Goal: Task Accomplishment & Management: Complete application form

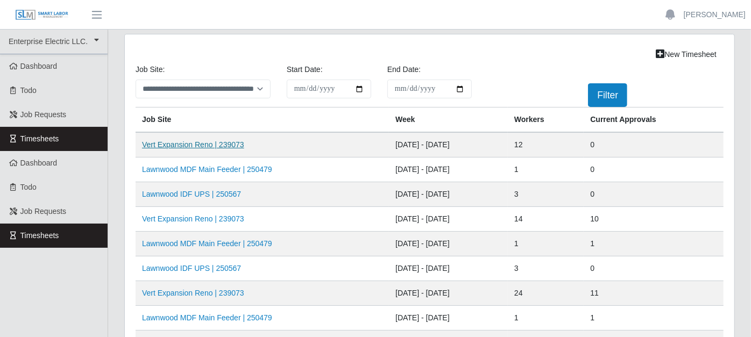
click at [223, 146] on link "Vert Expansion Reno | 239073" at bounding box center [193, 144] width 102 height 9
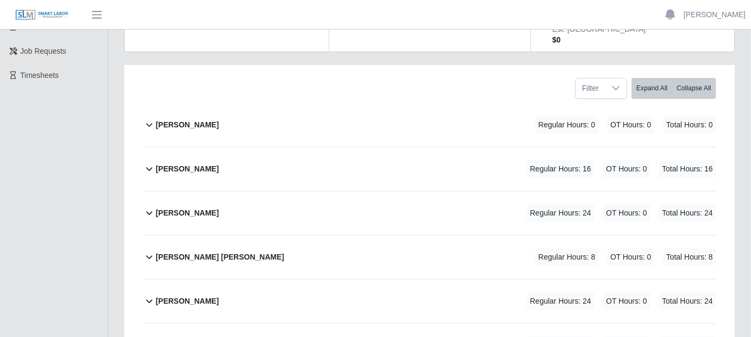
scroll to position [179, 0]
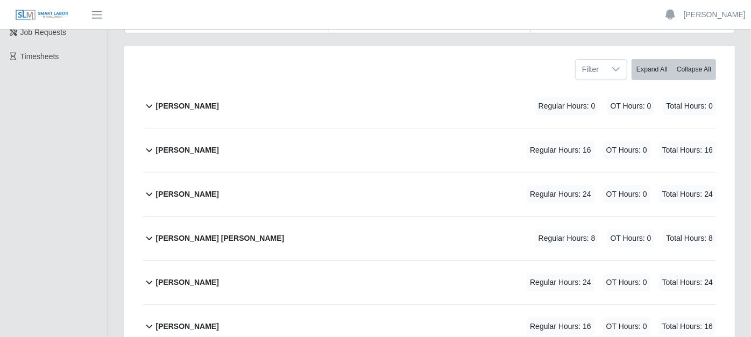
click at [147, 188] on icon at bounding box center [149, 194] width 12 height 13
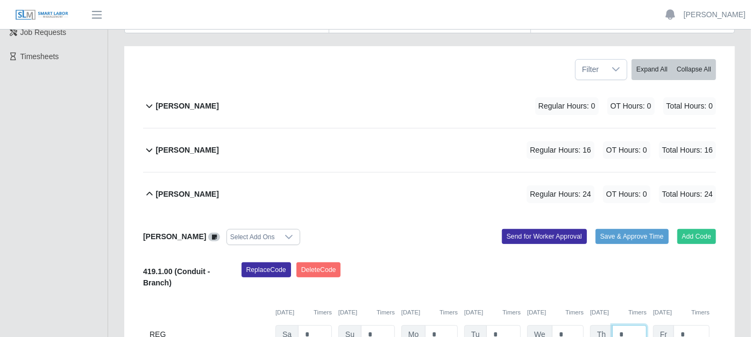
click at [631, 325] on input "*" at bounding box center [629, 334] width 34 height 19
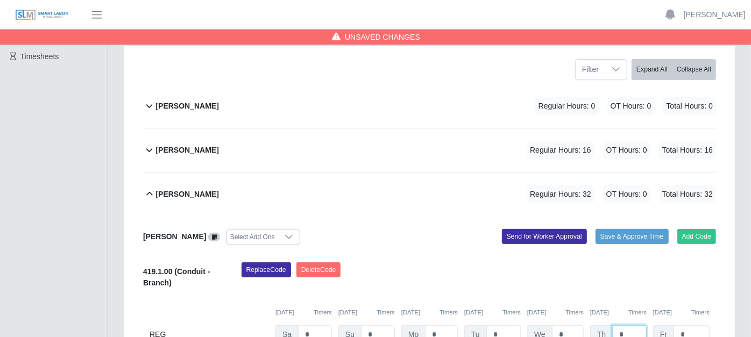
type input "*"
click at [692, 325] on input "*" at bounding box center [691, 334] width 36 height 19
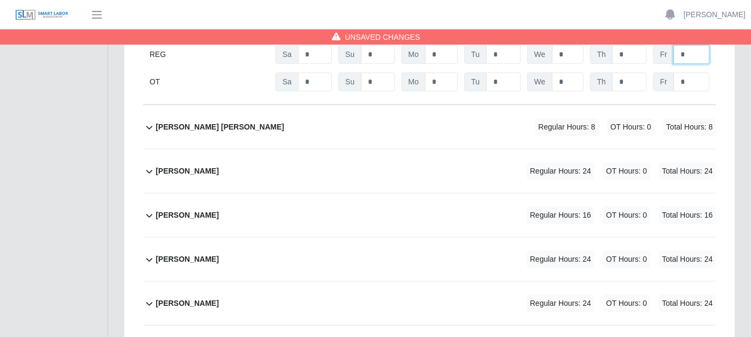
scroll to position [477, 0]
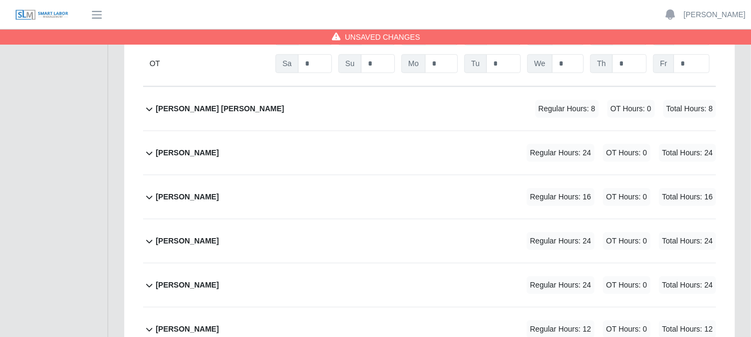
click at [148, 191] on icon at bounding box center [149, 197] width 12 height 13
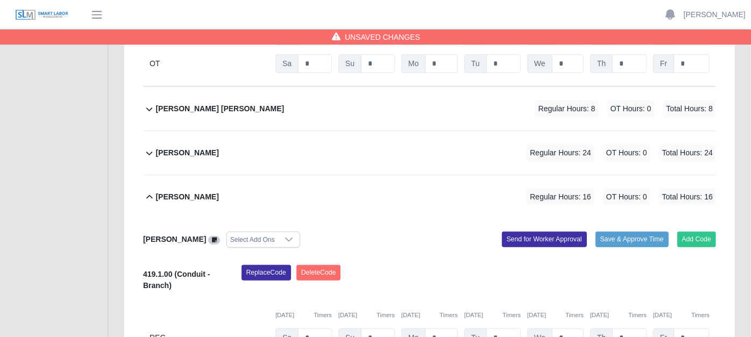
scroll to position [538, 0]
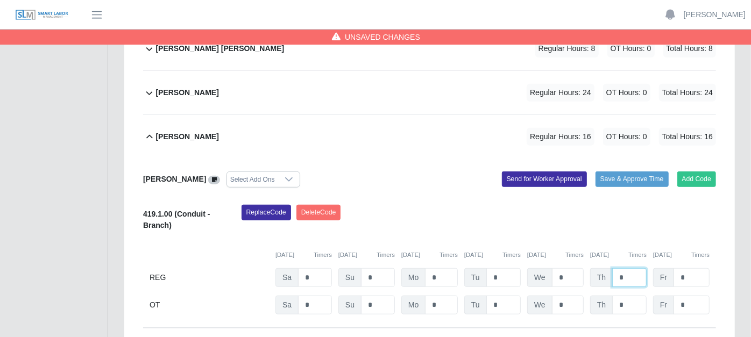
click at [633, 268] on input "*" at bounding box center [629, 277] width 34 height 19
type input "*"
click at [692, 268] on input "*" at bounding box center [691, 277] width 36 height 19
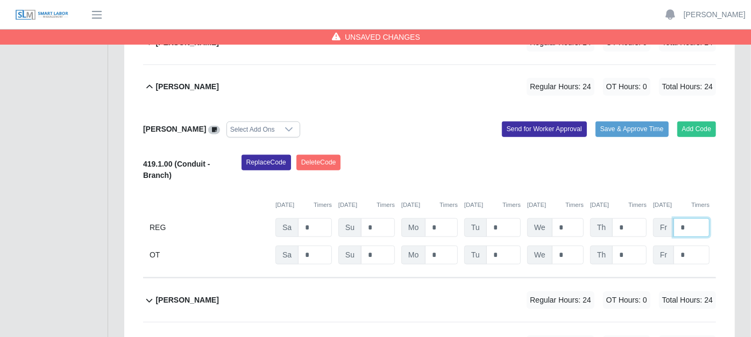
scroll to position [657, 0]
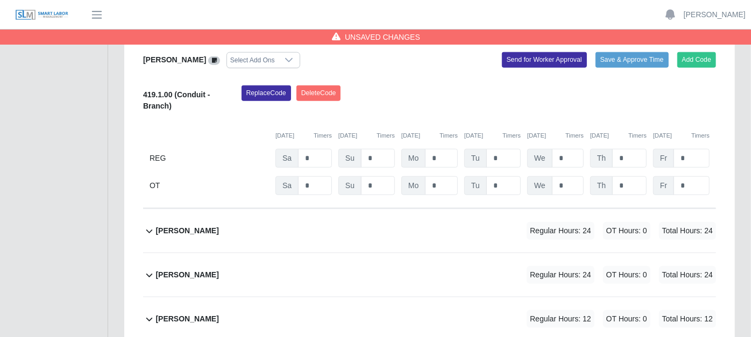
click at [147, 225] on icon at bounding box center [149, 231] width 12 height 13
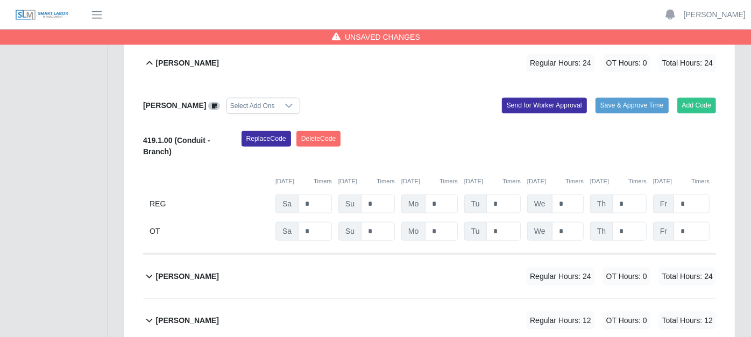
scroll to position [836, 0]
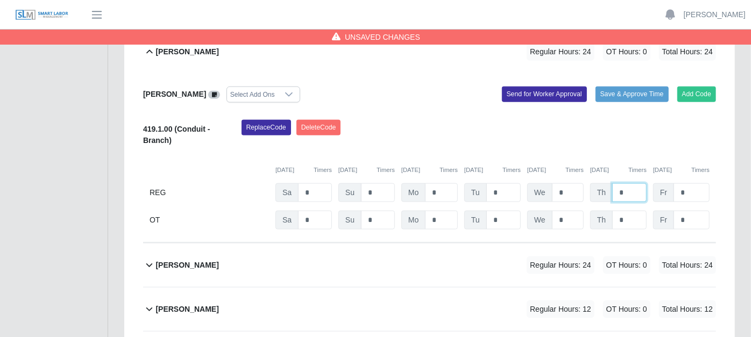
click at [626, 183] on input "*" at bounding box center [629, 192] width 34 height 19
type input "*"
click at [148, 259] on icon at bounding box center [149, 265] width 12 height 13
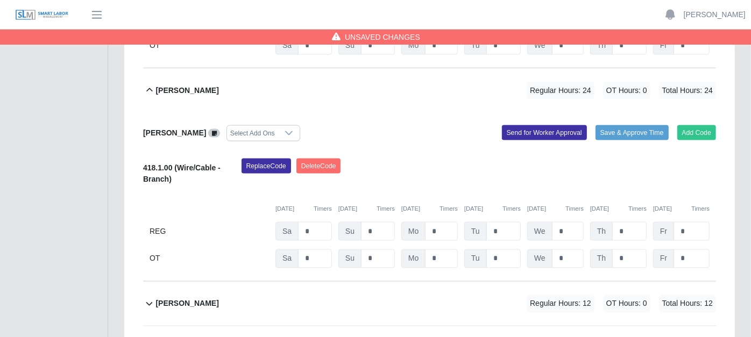
scroll to position [1015, 0]
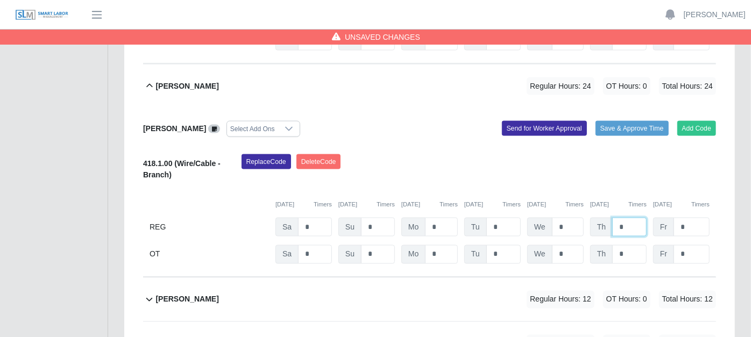
click at [626, 218] on input "*" at bounding box center [629, 227] width 34 height 19
type input "*"
click at [637, 245] on input "*" at bounding box center [629, 254] width 34 height 19
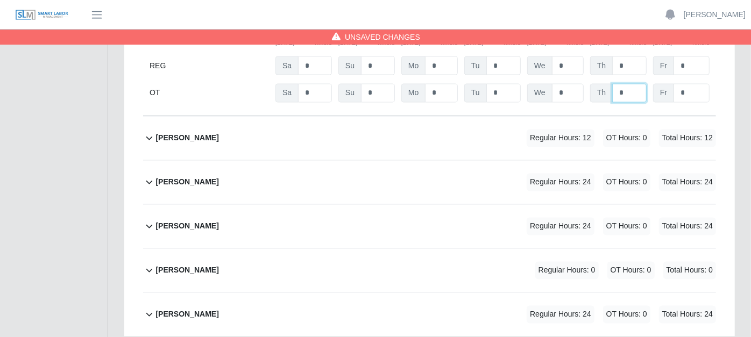
scroll to position [1195, 0]
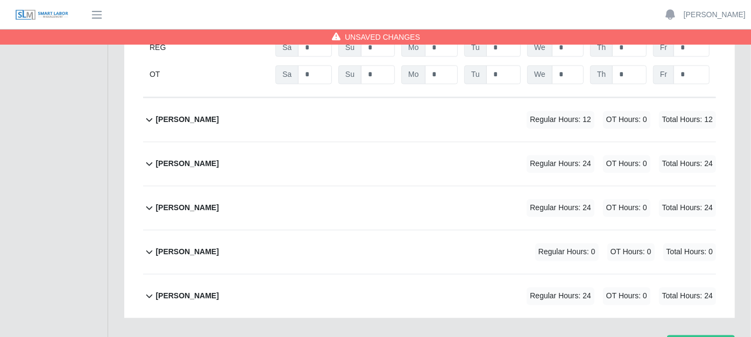
click at [150, 158] on icon at bounding box center [149, 164] width 12 height 13
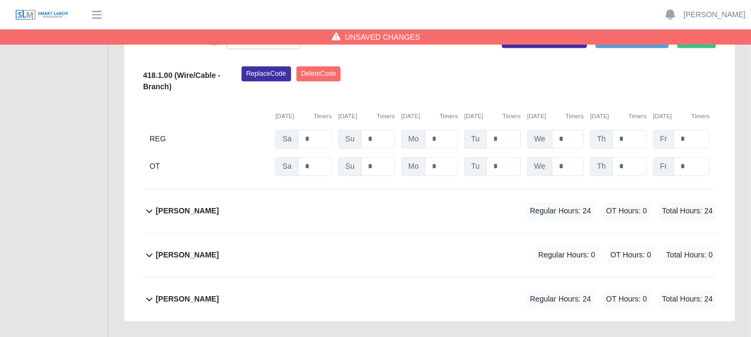
scroll to position [1364, 0]
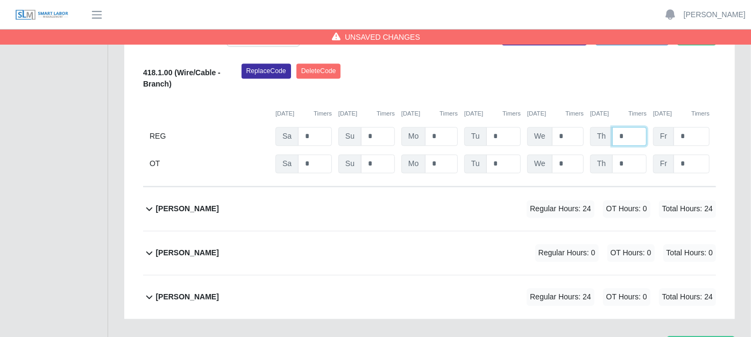
click at [624, 127] on input "*" at bounding box center [629, 136] width 34 height 19
type input "*"
click at [151, 246] on icon at bounding box center [149, 252] width 12 height 13
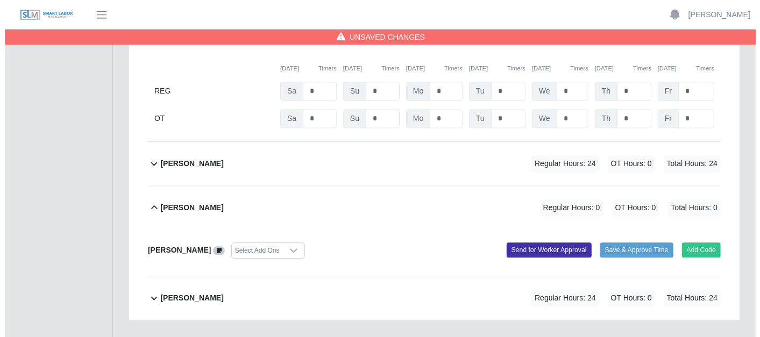
scroll to position [1410, 0]
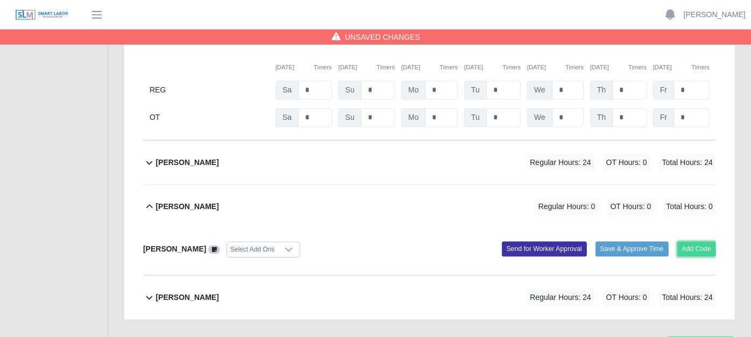
click at [691, 241] on button "Add Code" at bounding box center [696, 248] width 39 height 15
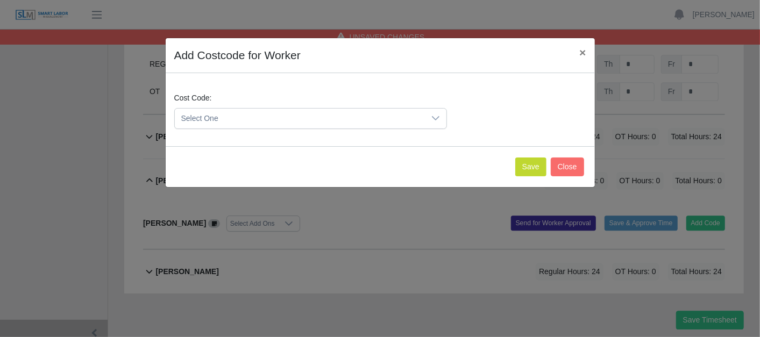
click at [439, 118] on icon at bounding box center [435, 118] width 9 height 9
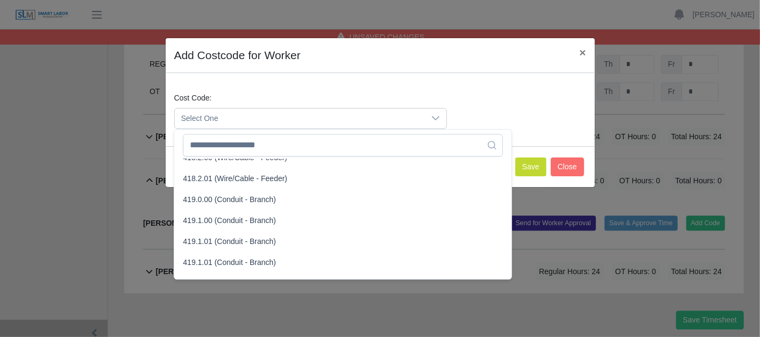
scroll to position [597, 0]
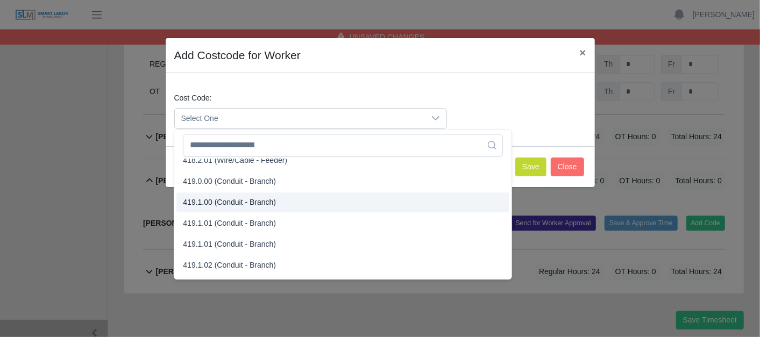
click at [229, 201] on span "419.1.00 (Conduit - Branch)" at bounding box center [229, 202] width 93 height 11
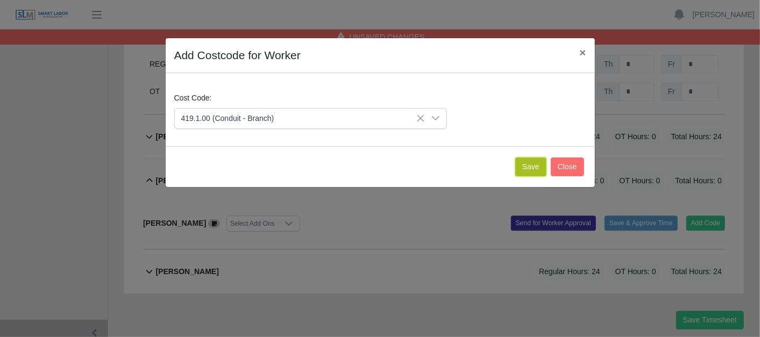
click at [534, 162] on button "Save" at bounding box center [530, 167] width 31 height 19
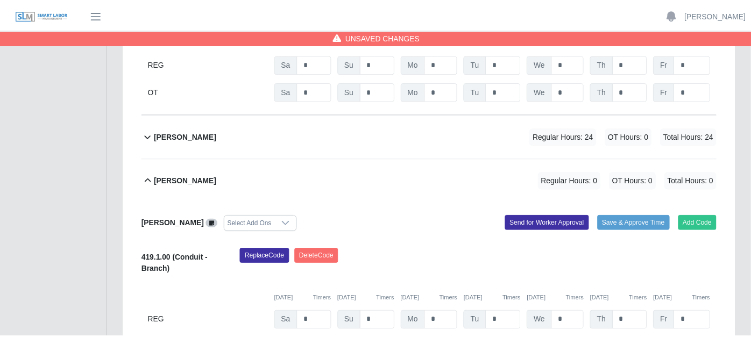
scroll to position [1533, 0]
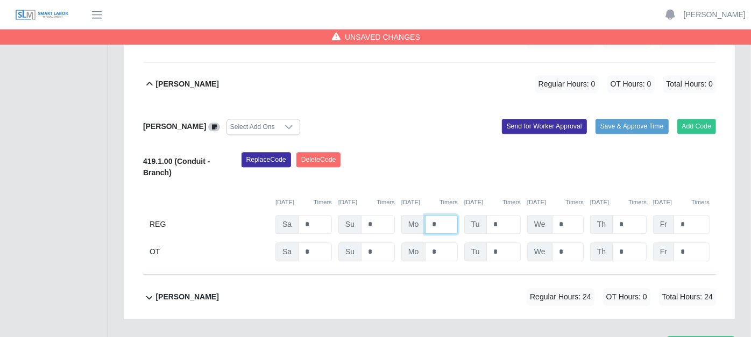
click at [451, 215] on input "*" at bounding box center [441, 224] width 33 height 19
type input "*"
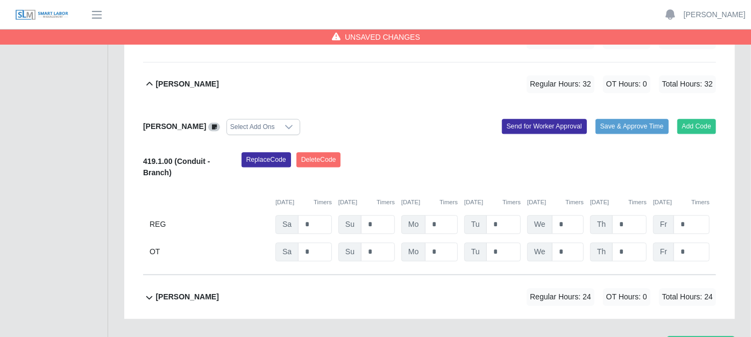
click at [145, 291] on icon at bounding box center [149, 297] width 12 height 13
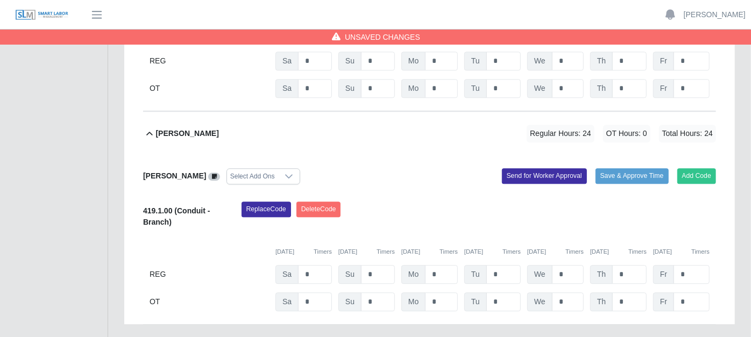
scroll to position [1701, 0]
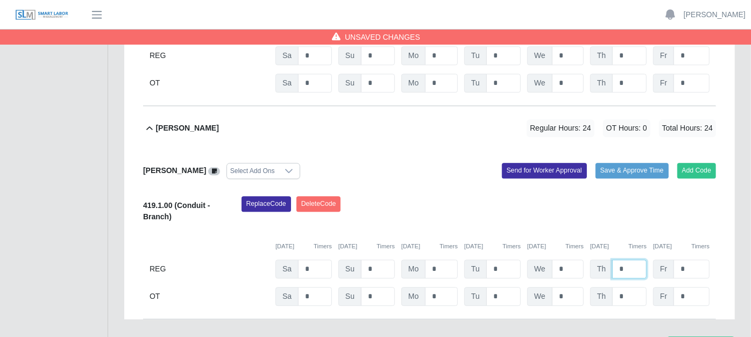
click at [633, 260] on input "*" at bounding box center [629, 269] width 34 height 19
type input "*"
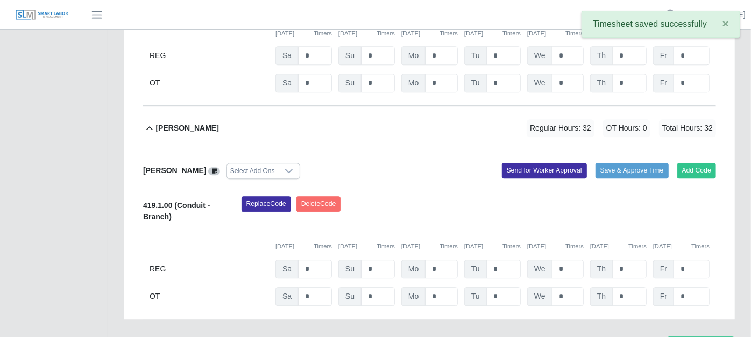
click at [151, 122] on icon at bounding box center [149, 128] width 12 height 13
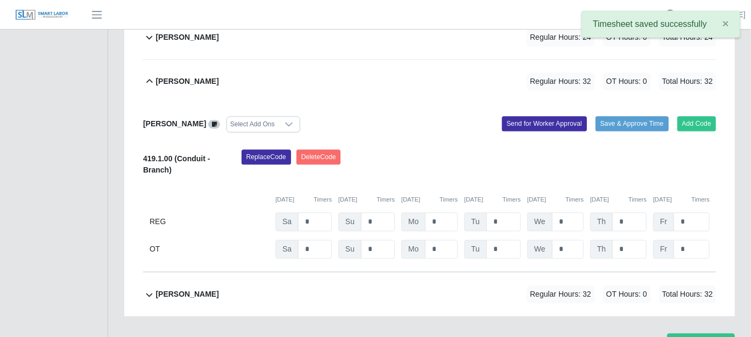
scroll to position [1533, 0]
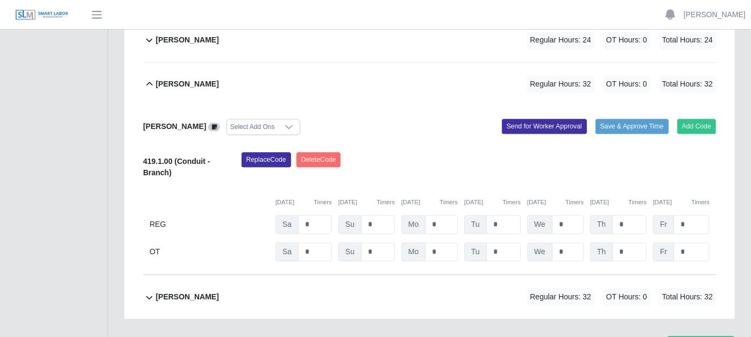
click at [148, 82] on icon at bounding box center [149, 84] width 6 height 4
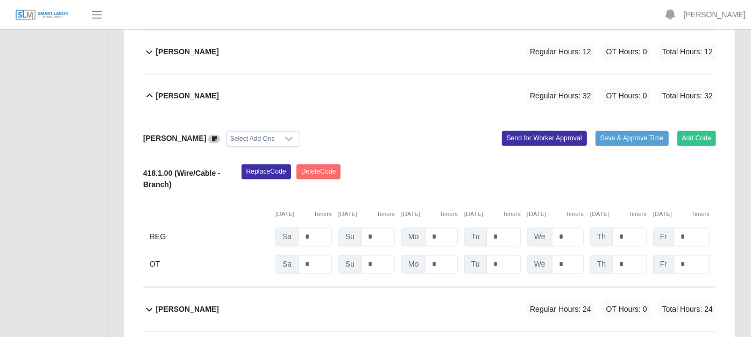
scroll to position [1244, 0]
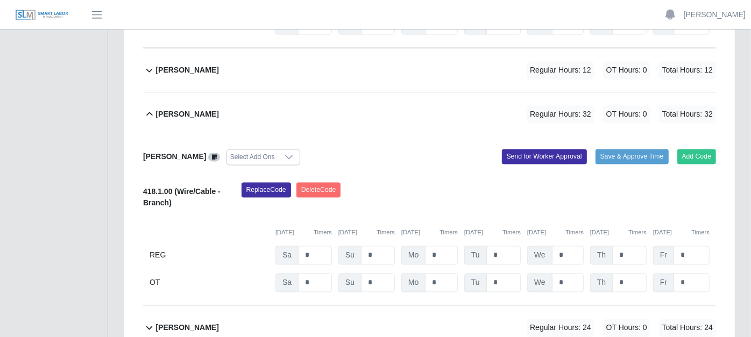
click at [147, 108] on icon at bounding box center [149, 114] width 12 height 13
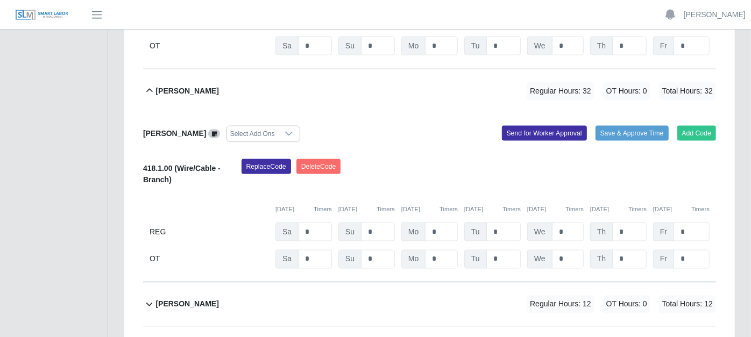
scroll to position [986, 0]
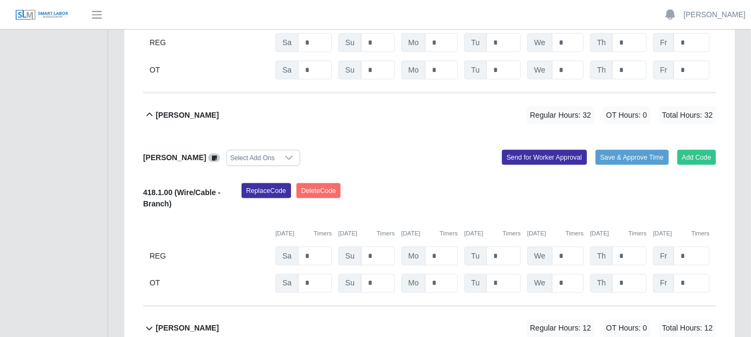
click at [147, 109] on icon at bounding box center [149, 115] width 12 height 13
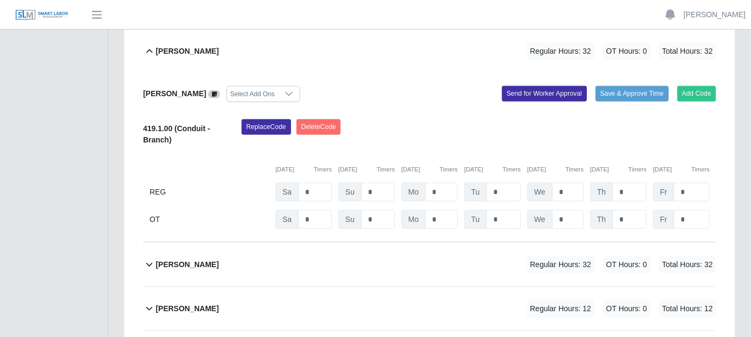
scroll to position [747, 0]
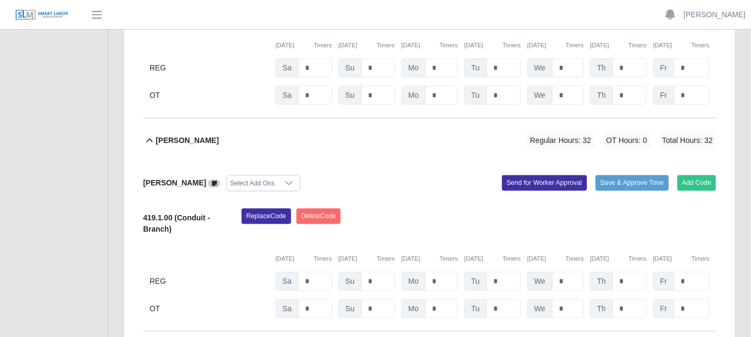
click at [148, 138] on icon at bounding box center [149, 140] width 6 height 4
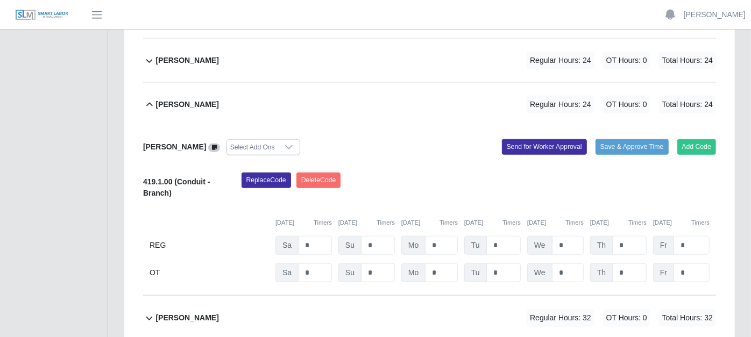
scroll to position [568, 0]
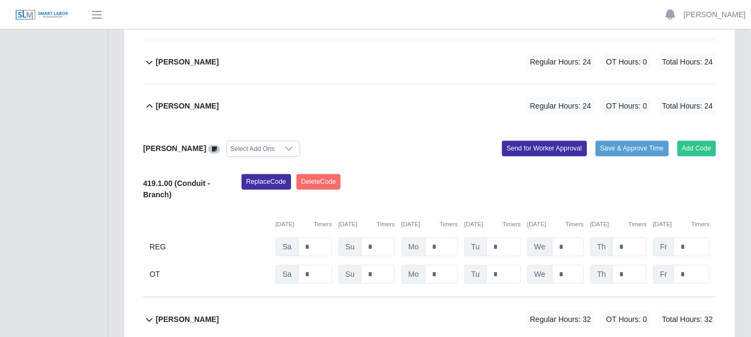
click at [152, 100] on icon at bounding box center [149, 106] width 12 height 13
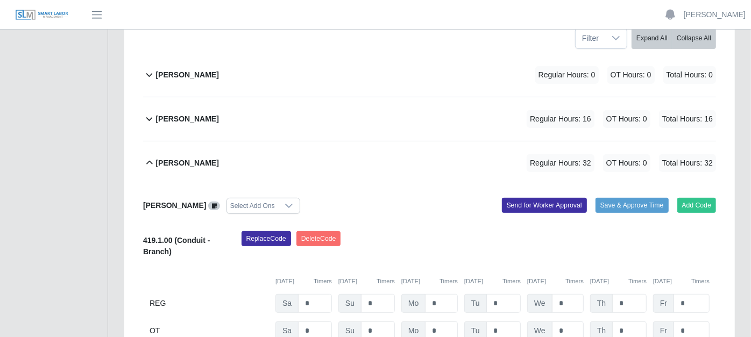
scroll to position [210, 0]
click at [146, 157] on icon at bounding box center [149, 163] width 12 height 13
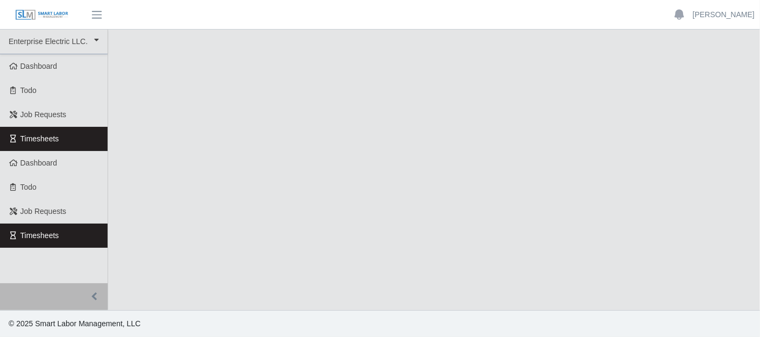
select select "***"
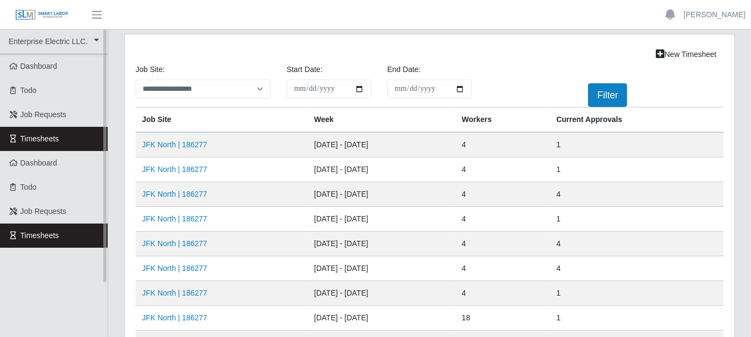
click at [90, 135] on link "Timesheets" at bounding box center [54, 139] width 108 height 24
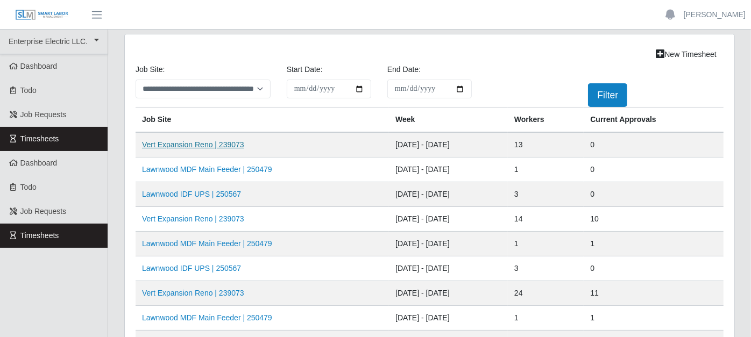
click at [172, 143] on link "Vert Expansion Reno | 239073" at bounding box center [193, 144] width 102 height 9
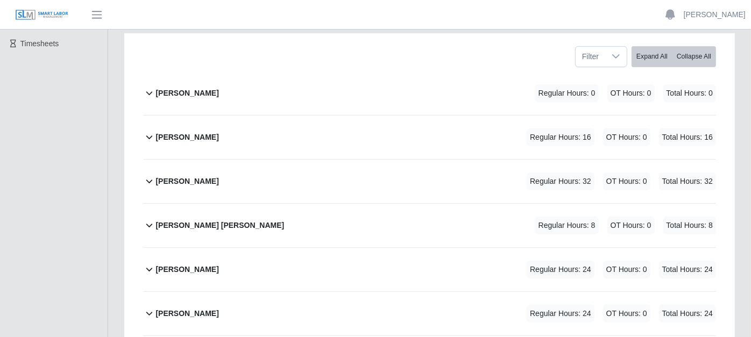
scroll to position [132, 0]
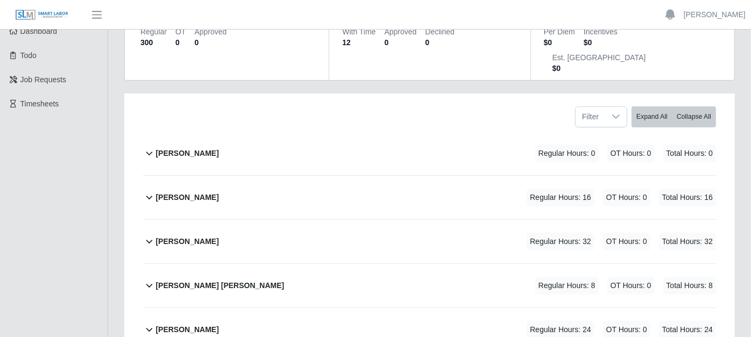
click at [153, 235] on icon at bounding box center [149, 241] width 12 height 13
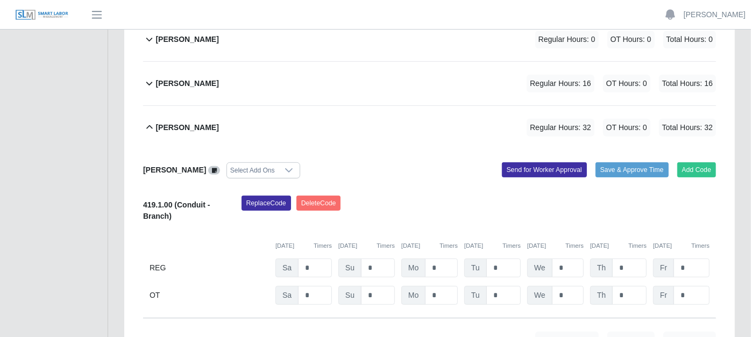
scroll to position [252, 0]
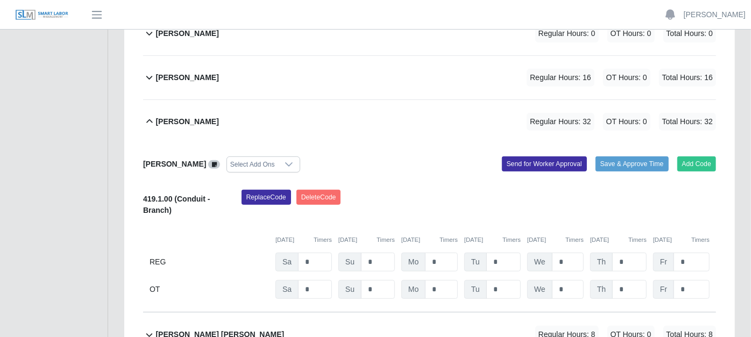
click at [147, 115] on icon at bounding box center [149, 121] width 12 height 13
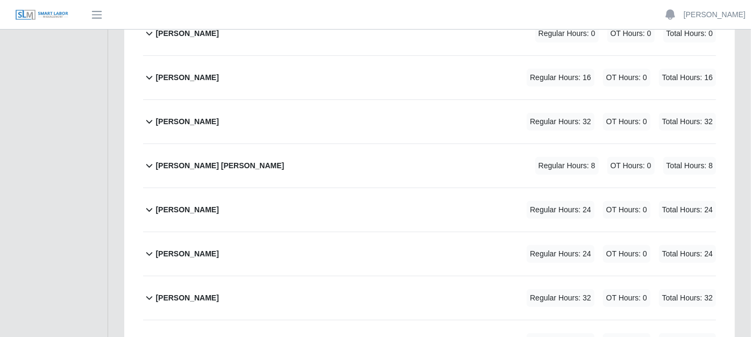
click at [151, 159] on icon at bounding box center [149, 165] width 12 height 13
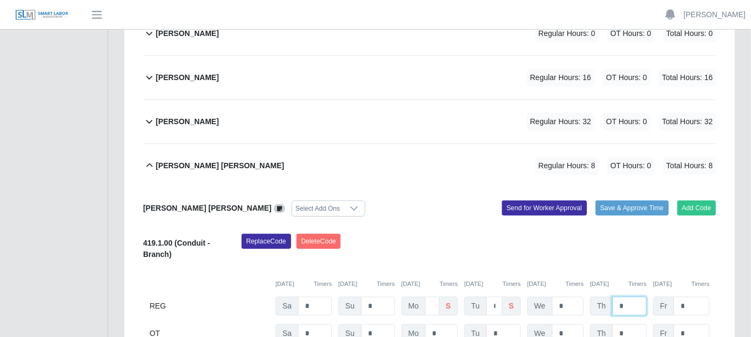
click at [625, 297] on input "*" at bounding box center [629, 306] width 34 height 19
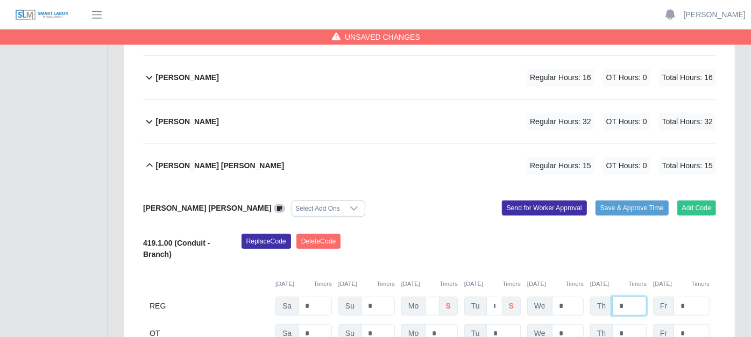
type input "*"
click at [274, 204] on span at bounding box center [280, 208] width 12 height 9
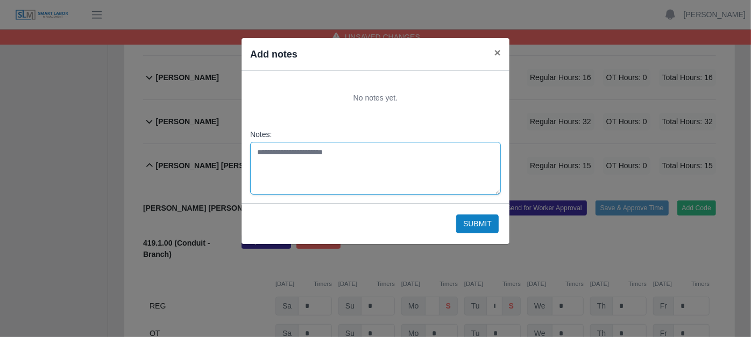
click at [267, 163] on textarea "Notes:" at bounding box center [375, 168] width 251 height 53
type textarea "**********"
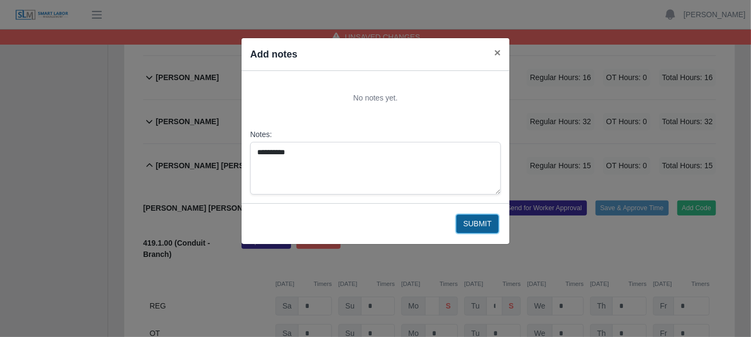
click at [477, 221] on button "Submit" at bounding box center [477, 224] width 42 height 19
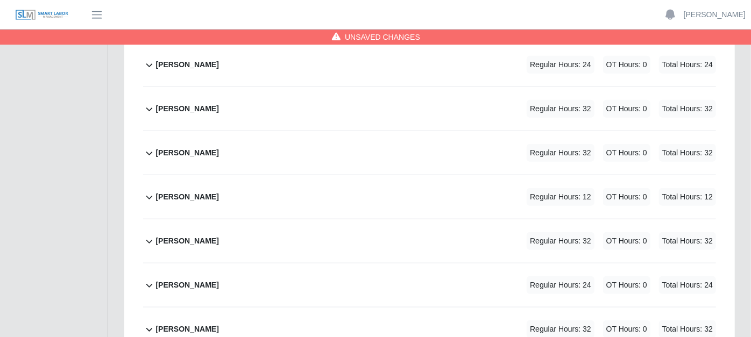
scroll to position [669, 0]
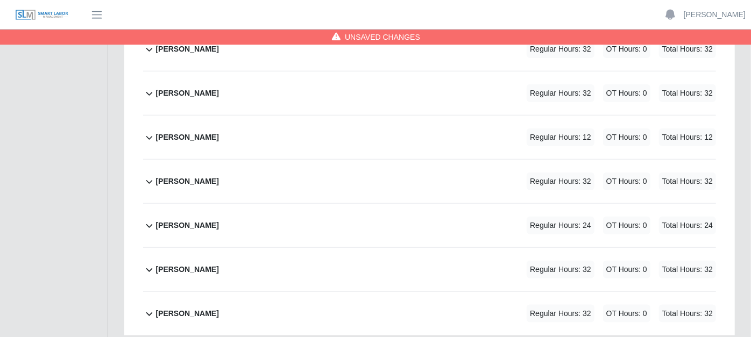
click at [146, 219] on icon at bounding box center [149, 225] width 12 height 13
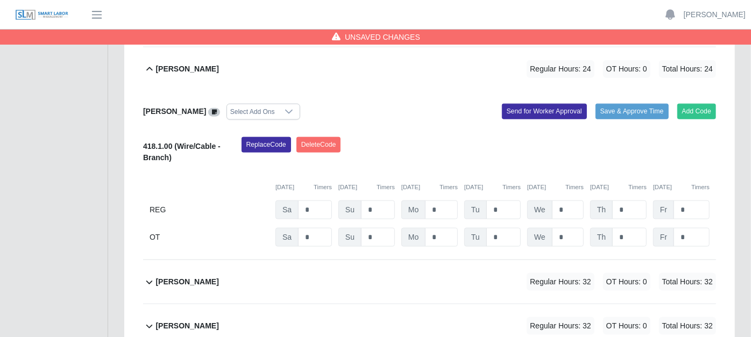
scroll to position [839, 0]
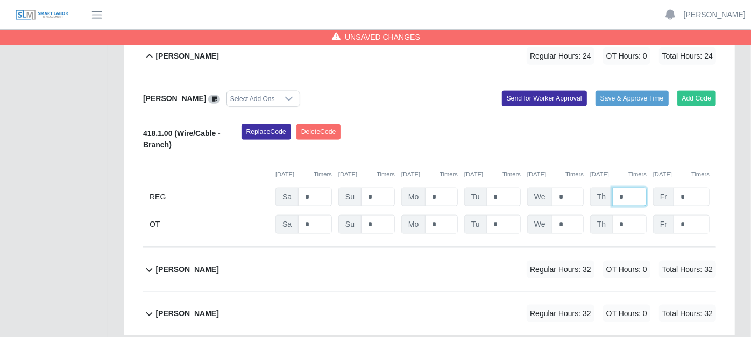
click at [624, 188] on input "*" at bounding box center [629, 197] width 34 height 19
type input "*"
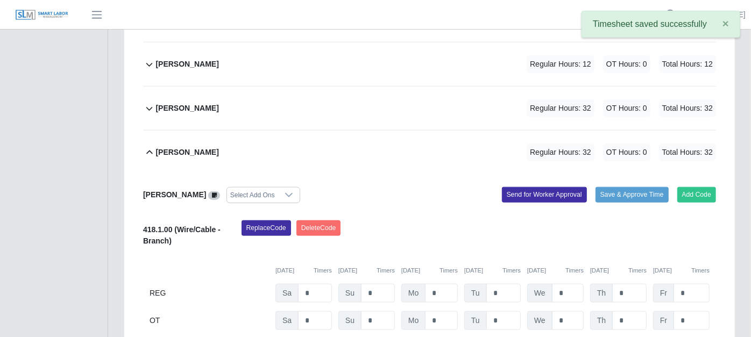
scroll to position [600, 0]
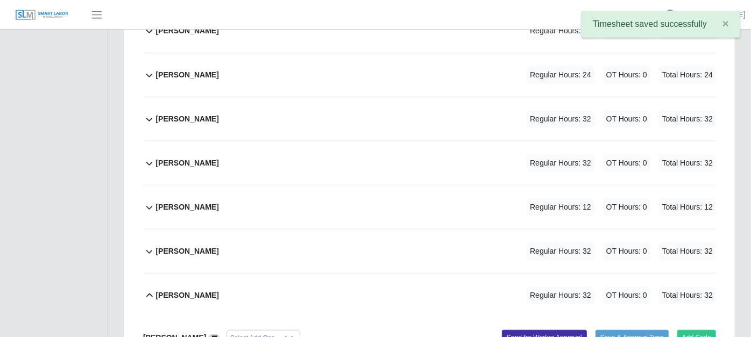
click at [149, 289] on icon at bounding box center [149, 295] width 12 height 13
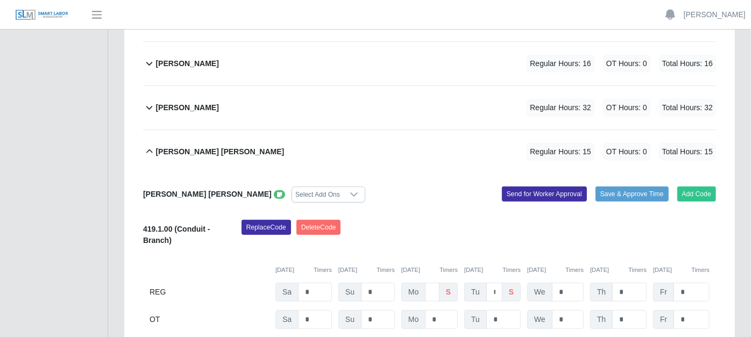
scroll to position [241, 0]
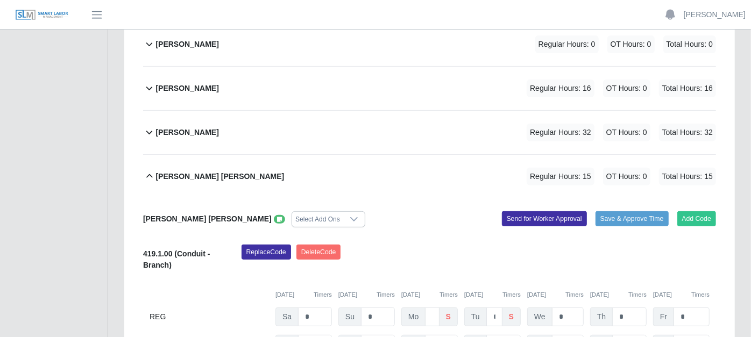
click at [149, 170] on icon at bounding box center [149, 176] width 12 height 13
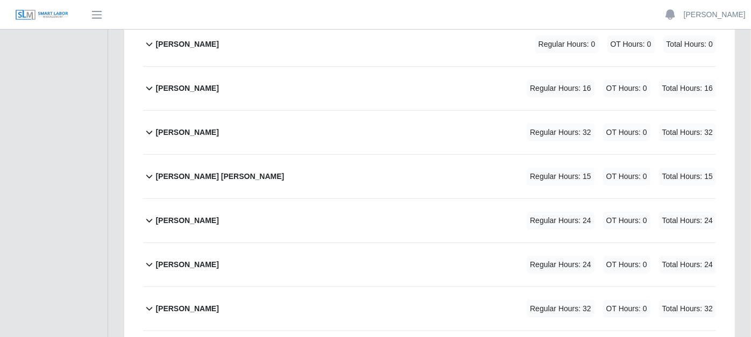
scroll to position [301, 0]
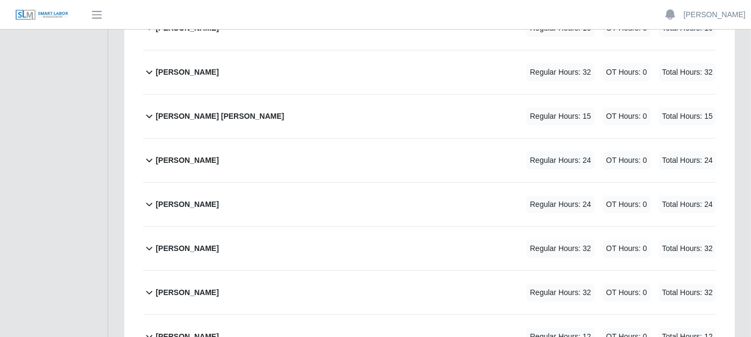
click at [151, 330] on icon at bounding box center [149, 336] width 12 height 13
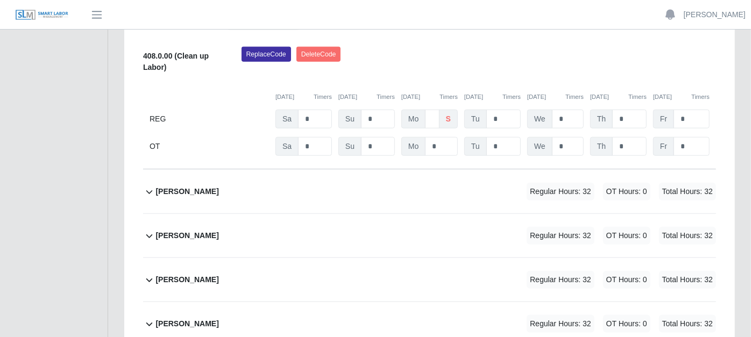
scroll to position [719, 0]
